Goal: Leave review/rating: Share an evaluation or opinion about a product, service, or content

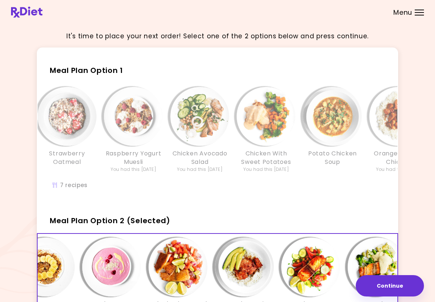
click at [100, 75] on span "Meal Plan Option 1" at bounding box center [86, 70] width 73 height 10
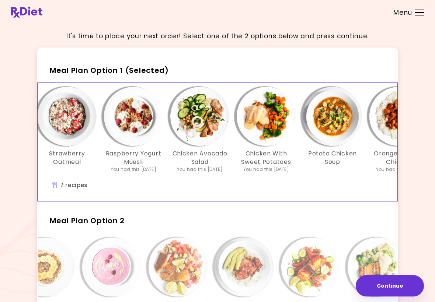
click at [391, 283] on button "Continue" at bounding box center [389, 285] width 68 height 21
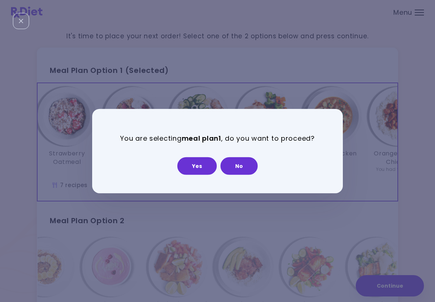
click at [192, 169] on button "Yes" at bounding box center [196, 166] width 39 height 18
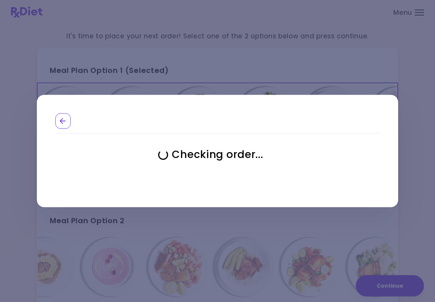
select select "**********"
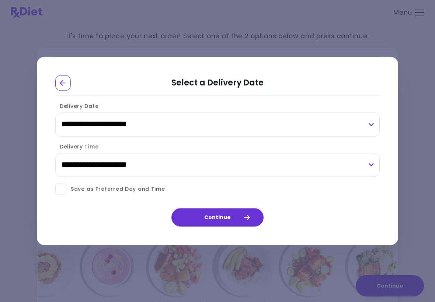
click at [221, 217] on button "Continue" at bounding box center [217, 217] width 92 height 18
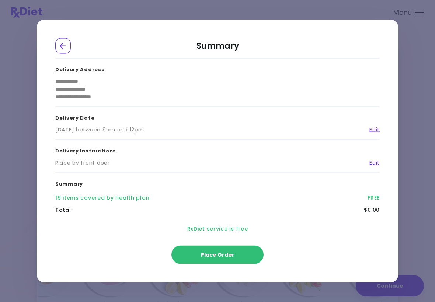
click at [217, 257] on span "Place Order" at bounding box center [218, 254] width 34 height 7
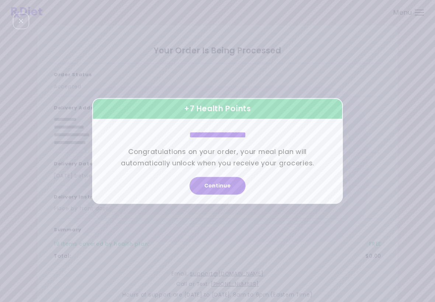
click at [218, 184] on button "Continue" at bounding box center [217, 186] width 56 height 18
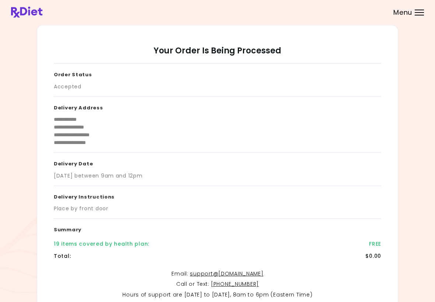
click at [415, 11] on div "Menu" at bounding box center [418, 13] width 9 height 6
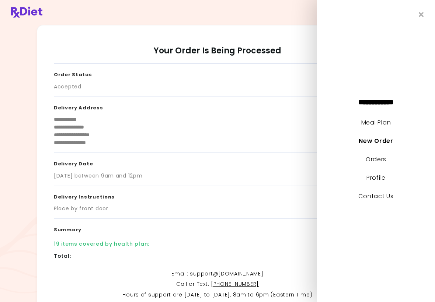
click at [378, 124] on link "Meal Plan" at bounding box center [375, 122] width 29 height 8
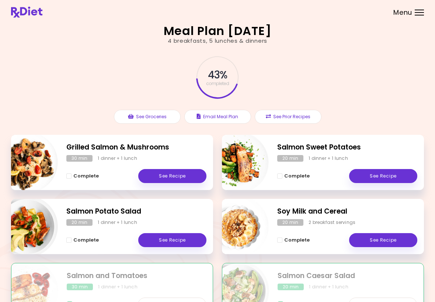
click at [173, 176] on link "See Recipe" at bounding box center [172, 176] width 68 height 14
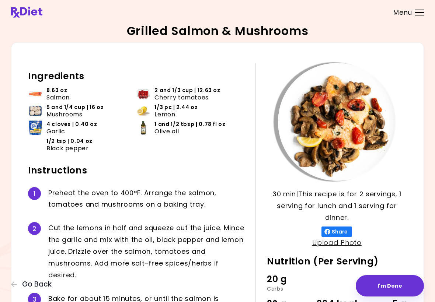
click at [209, 2] on header at bounding box center [217, 12] width 435 height 24
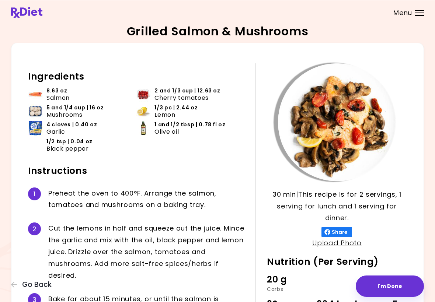
scroll to position [7, 0]
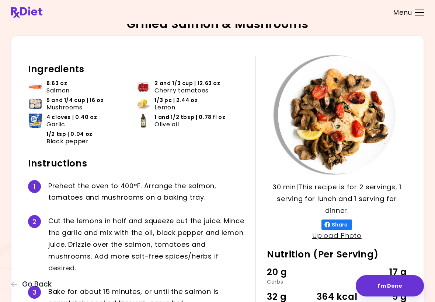
click at [418, 152] on div "30 min 30 min | This recipe is for 2 servings, 1 serving for lunch and 1 servin…" at bounding box center [217, 193] width 412 height 316
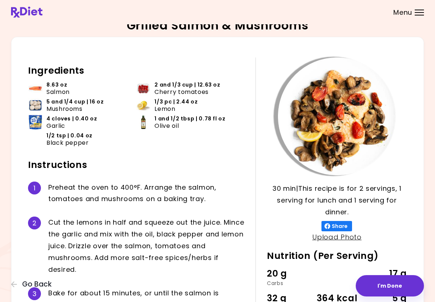
scroll to position [1, 0]
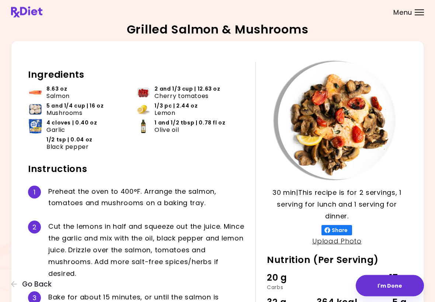
click at [2, 143] on div "Grilled Salmon & Mushrooms 30 min 30 min | This recipe is for 2 servings, 1 ser…" at bounding box center [217, 190] width 435 height 383
click at [323, 3] on header at bounding box center [217, 12] width 435 height 24
click at [11, 287] on icon "button" at bounding box center [14, 284] width 7 height 7
click at [20, 286] on button "Go Back" at bounding box center [33, 284] width 44 height 8
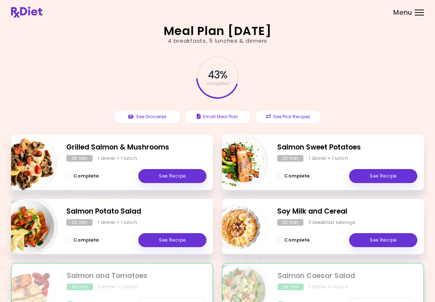
click at [13, 263] on img "Info - Salmon and Tomatoes" at bounding box center [27, 290] width 61 height 61
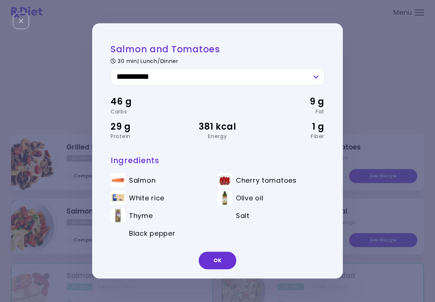
scroll to position [19, 0]
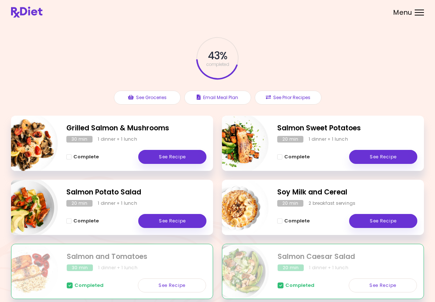
click at [57, 252] on div at bounding box center [27, 271] width 61 height 61
click at [16, 222] on img "Info - Salmon Potato Salad" at bounding box center [27, 207] width 61 height 61
select select "*"
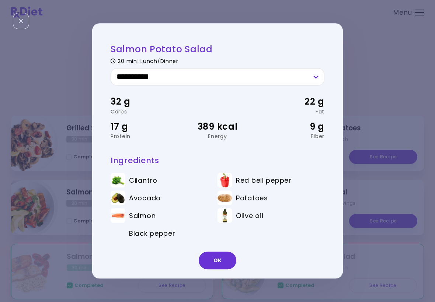
click at [130, 146] on div "32 g Carbs 22 g Fat 17 g Protein 389 kcal Energy 9 g Fiber" at bounding box center [217, 117] width 214 height 63
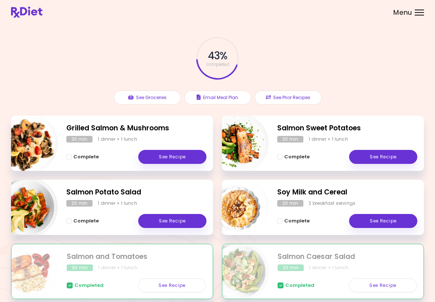
click at [178, 154] on link "See Recipe" at bounding box center [172, 157] width 68 height 14
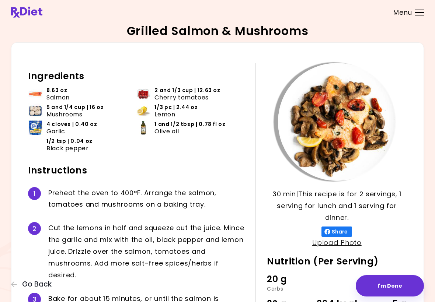
click at [386, 278] on button "I'm Done" at bounding box center [389, 285] width 68 height 21
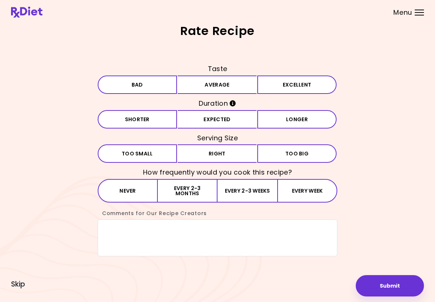
click at [293, 80] on button "Excellent" at bounding box center [296, 84] width 79 height 18
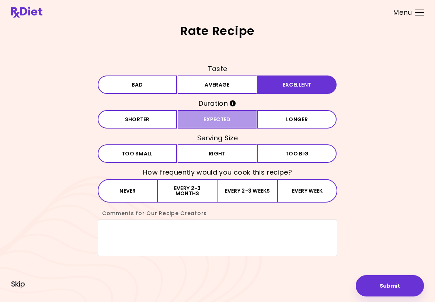
click at [224, 118] on button "Expected" at bounding box center [216, 119] width 79 height 18
click at [219, 151] on button "Right" at bounding box center [216, 153] width 79 height 18
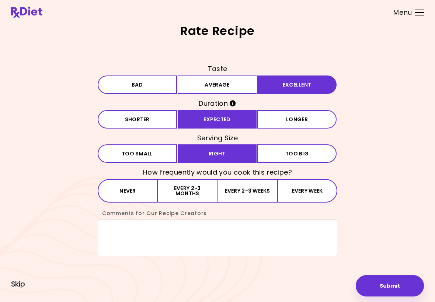
click at [267, 200] on button "Every 2-3 weeks" at bounding box center [247, 191] width 60 height 24
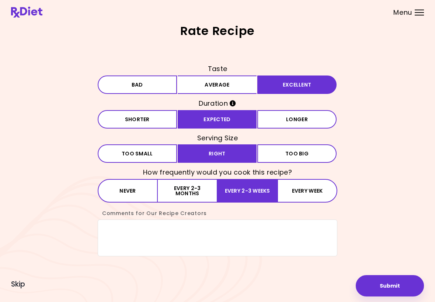
click at [252, 188] on button "Every 2-3 weeks" at bounding box center [247, 191] width 60 height 24
click at [118, 232] on textarea "Comments for Our Recipe Creators" at bounding box center [217, 237] width 239 height 37
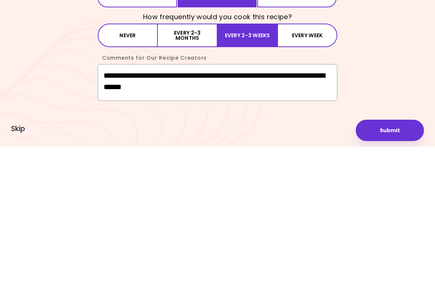
type textarea "**********"
click at [395, 275] on button "Submit" at bounding box center [389, 285] width 68 height 21
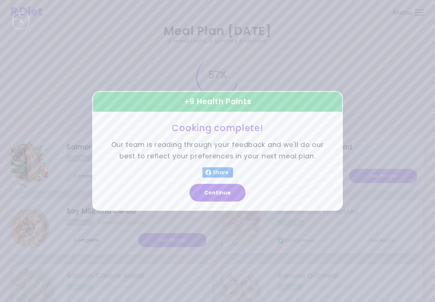
click at [222, 194] on button "Continue" at bounding box center [217, 193] width 56 height 18
